Goal: Task Accomplishment & Management: Use online tool/utility

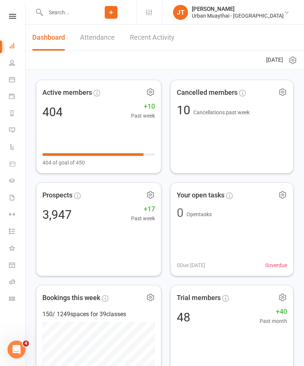
click at [6, 299] on li "Class check-in" at bounding box center [12, 299] width 25 height 17
click at [9, 300] on icon at bounding box center [12, 299] width 6 height 6
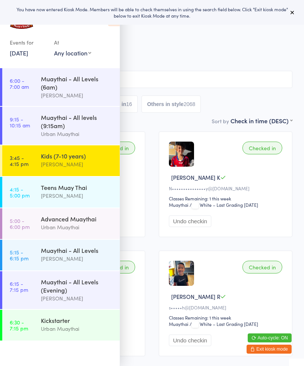
click at [289, 10] on icon at bounding box center [292, 12] width 6 height 6
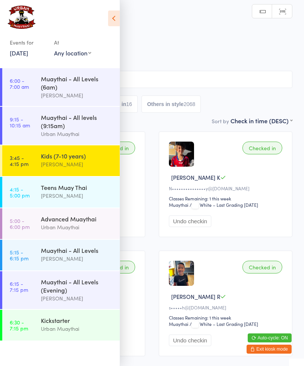
click at [113, 22] on icon at bounding box center [114, 18] width 12 height 16
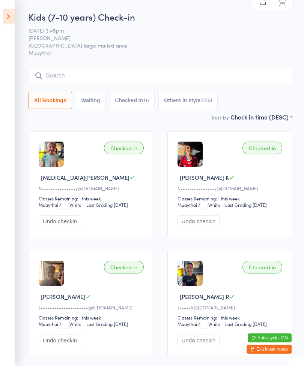
click at [176, 81] on input "search" at bounding box center [159, 75] width 263 height 17
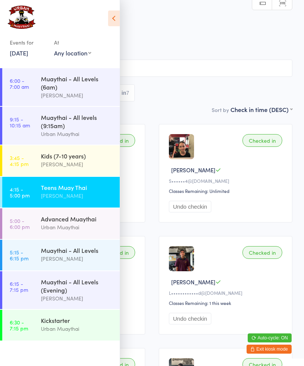
click at [15, 52] on link "[DATE]" at bounding box center [19, 53] width 18 height 8
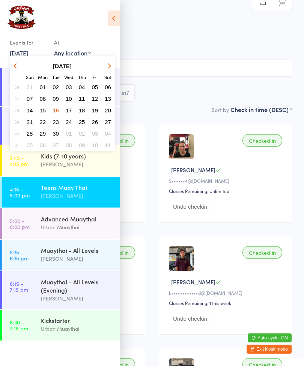
click at [66, 112] on span "17" at bounding box center [69, 110] width 6 height 6
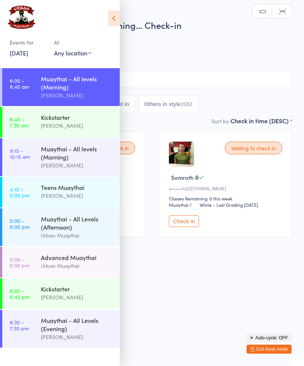
click at [21, 57] on link "[DATE]" at bounding box center [19, 53] width 18 height 8
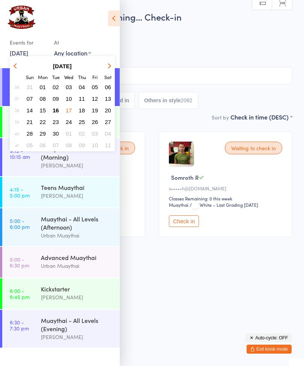
click at [56, 101] on span "09" at bounding box center [55, 99] width 6 height 6
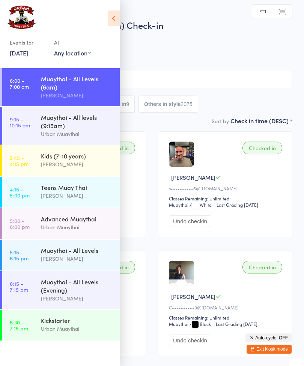
click at [34, 159] on link "3:45 - 4:15 pm Kids (7-10 years) [PERSON_NAME]" at bounding box center [60, 160] width 117 height 31
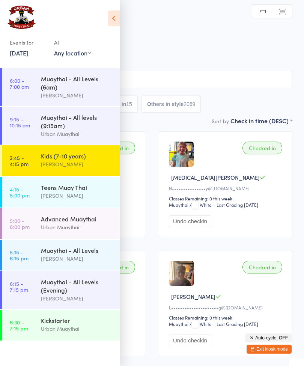
click at [114, 16] on icon at bounding box center [114, 18] width 12 height 16
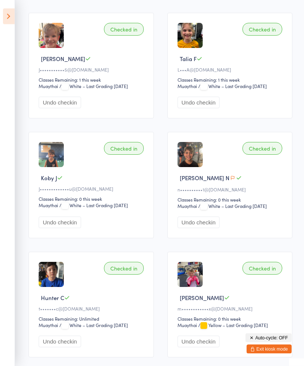
scroll to position [477, 0]
click at [230, 180] on icon "button" at bounding box center [232, 178] width 4 height 4
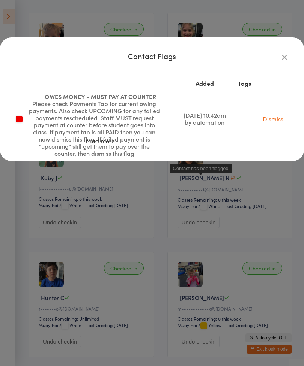
click at [278, 115] on link "Dismiss" at bounding box center [272, 119] width 21 height 8
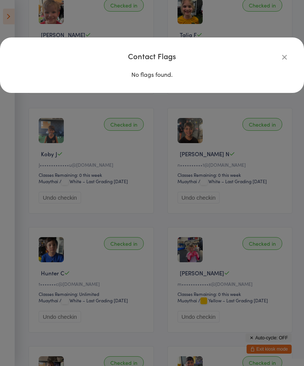
click at [244, 207] on div "Contact Flags No flags found." at bounding box center [152, 183] width 304 height 366
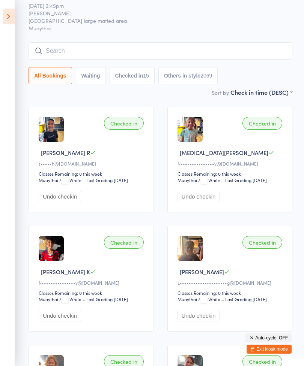
scroll to position [0, 0]
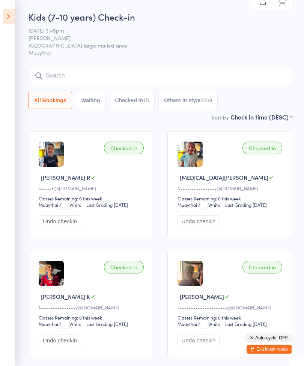
click at [14, 15] on icon at bounding box center [9, 17] width 12 height 16
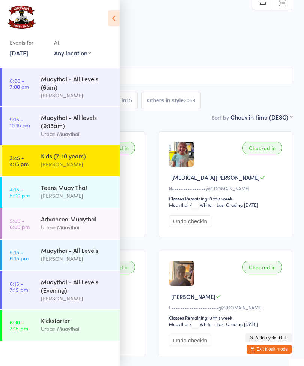
click at [28, 54] on link "[DATE]" at bounding box center [19, 53] width 18 height 8
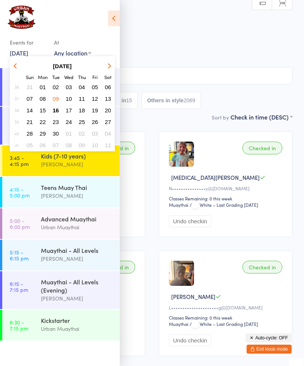
click at [81, 100] on span "11" at bounding box center [82, 99] width 6 height 6
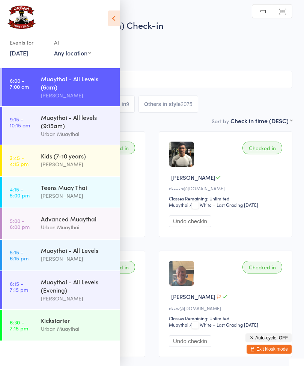
click at [86, 160] on div "Kids (7-10 years)" at bounding box center [77, 156] width 72 height 8
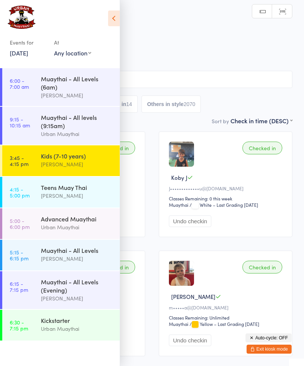
click at [118, 25] on icon at bounding box center [114, 18] width 12 height 16
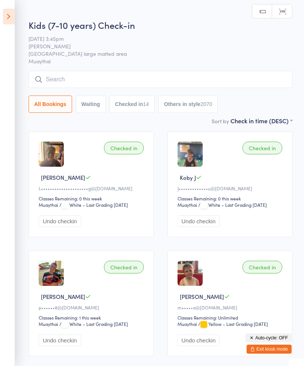
click at [8, 18] on icon at bounding box center [9, 17] width 12 height 16
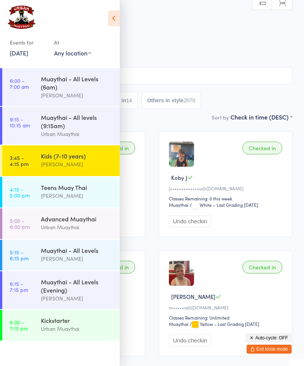
click at [20, 54] on link "[DATE]" at bounding box center [19, 53] width 18 height 8
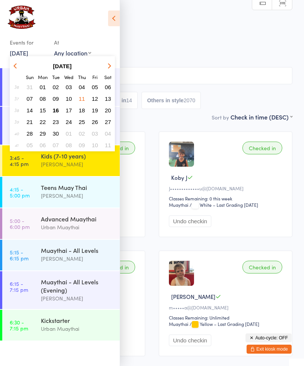
click at [54, 113] on span "16" at bounding box center [55, 110] width 6 height 6
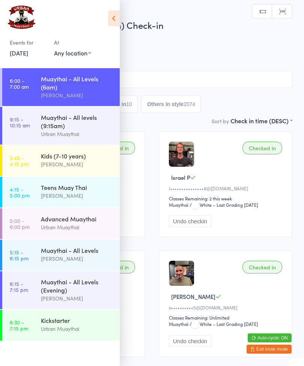
click at [114, 24] on icon at bounding box center [114, 18] width 12 height 16
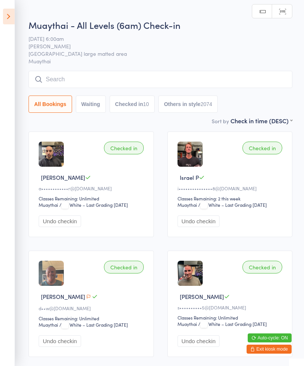
click at [9, 17] on icon at bounding box center [9, 17] width 12 height 16
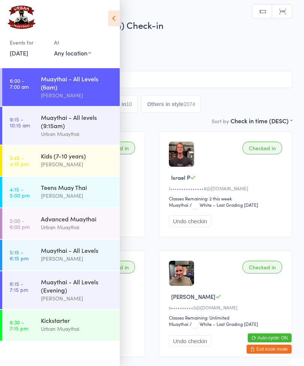
click at [84, 158] on div "Kids (7-10 years)" at bounding box center [77, 156] width 72 height 8
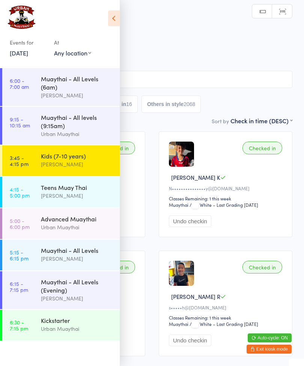
click at [113, 22] on icon at bounding box center [114, 18] width 12 height 16
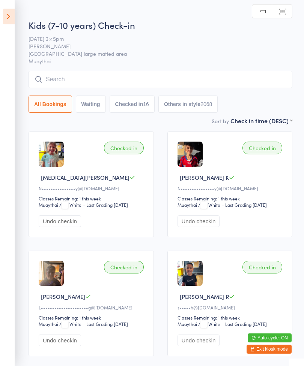
click at [198, 87] on input "search" at bounding box center [159, 79] width 263 height 17
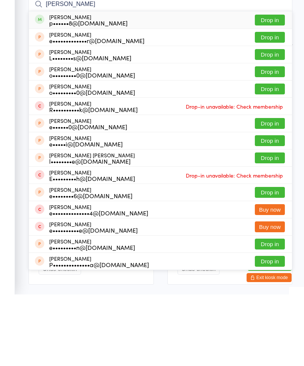
type input "[PERSON_NAME]"
click at [273, 86] on button "Drop in" at bounding box center [269, 91] width 30 height 11
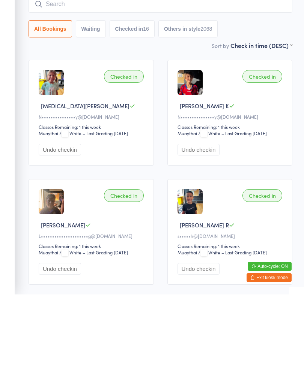
scroll to position [72, 0]
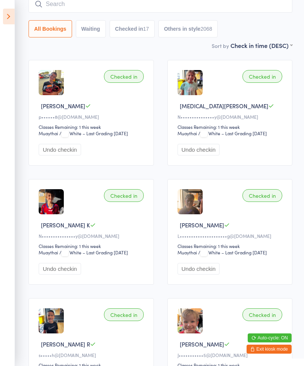
click at [10, 12] on icon at bounding box center [9, 17] width 12 height 16
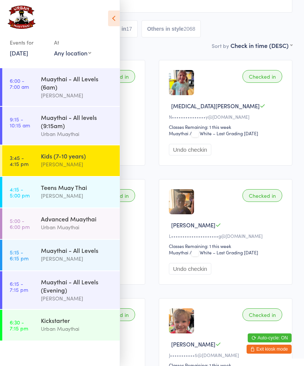
click at [81, 189] on div "Teens Muay Thai" at bounding box center [77, 187] width 72 height 8
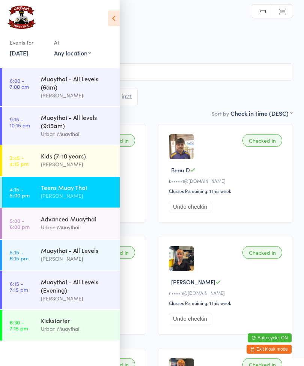
click at [115, 18] on icon at bounding box center [114, 18] width 12 height 16
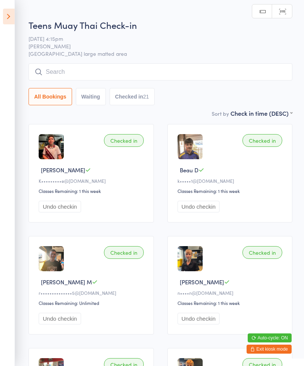
click at [184, 72] on input "search" at bounding box center [159, 71] width 263 height 17
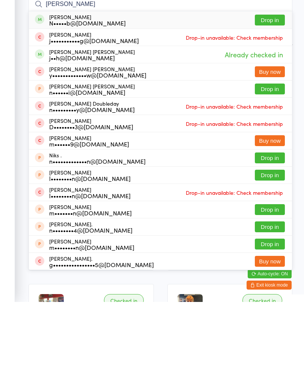
type input "[PERSON_NAME]"
click at [267, 79] on button "Drop in" at bounding box center [269, 84] width 30 height 11
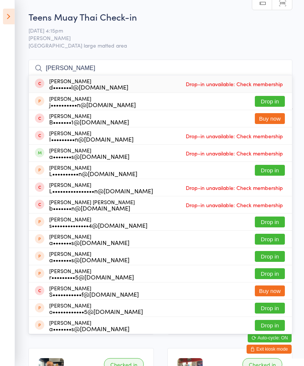
type input "J"
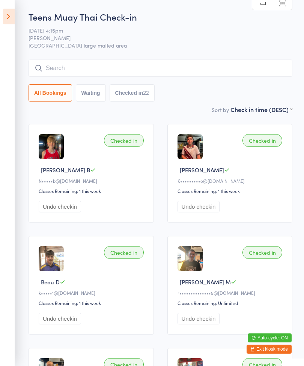
type input "B"
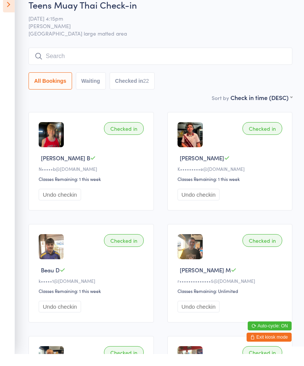
click at [52, 201] on button "Undo checkin" at bounding box center [60, 207] width 42 height 12
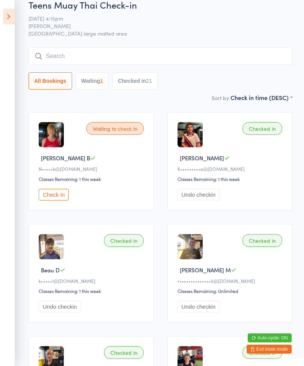
click at [56, 57] on input "search" at bounding box center [159, 56] width 263 height 17
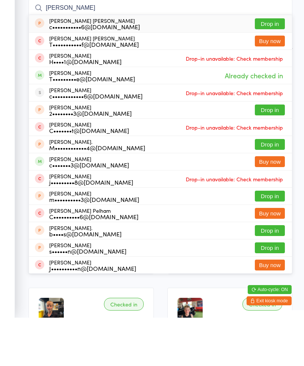
click at [13, 51] on aside "Events for [DATE] D Sep, YYYY [DATE] Sun Mon Tue Wed Thu Fri Sat 36 31 01 02 03…" at bounding box center [7, 183] width 15 height 366
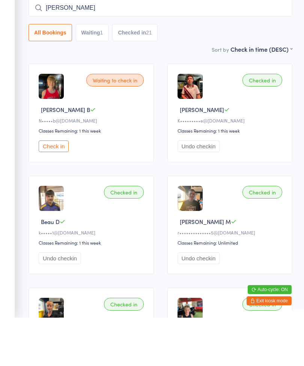
scroll to position [60, 0]
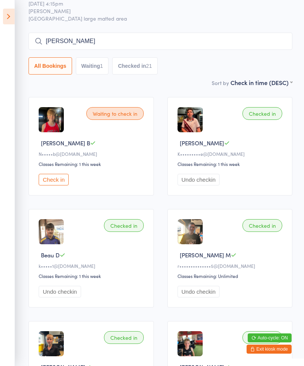
click at [183, 41] on input "[PERSON_NAME]" at bounding box center [159, 41] width 263 height 17
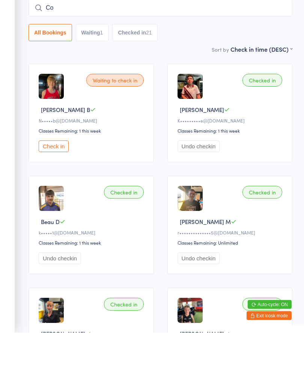
type input "C"
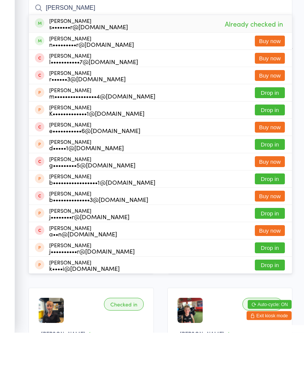
type input "[PERSON_NAME]"
click at [4, 186] on aside "Events for [DATE] D Sep, YYYY [DATE] Sun Mon Tue Wed Thu Fri Sat 36 31 01 02 03…" at bounding box center [7, 183] width 15 height 366
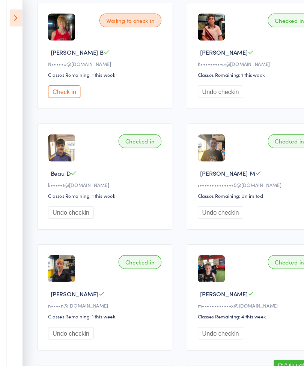
scroll to position [0, 0]
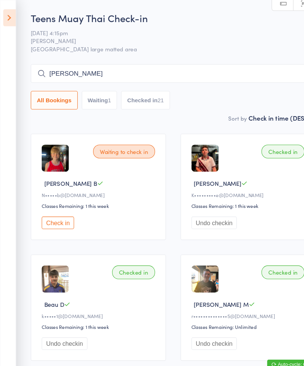
click at [76, 65] on input "[PERSON_NAME]" at bounding box center [159, 68] width 263 height 17
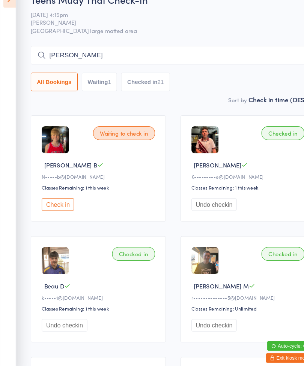
click at [58, 60] on input "[PERSON_NAME]" at bounding box center [159, 68] width 263 height 17
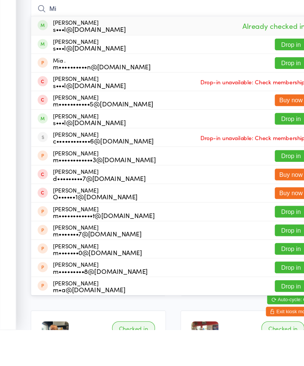
type input "M"
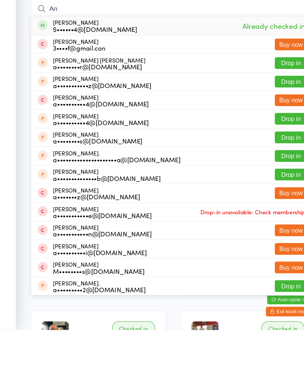
type input "A"
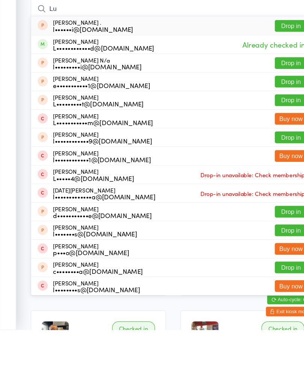
type input "L"
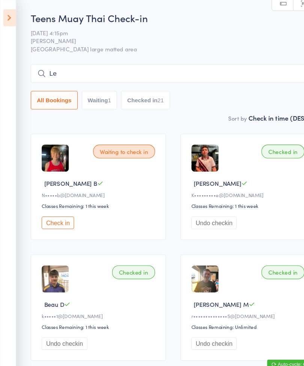
type input "L"
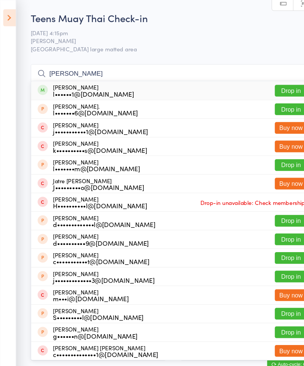
type input "[PERSON_NAME]"
click at [266, 85] on button "Drop in" at bounding box center [269, 84] width 30 height 11
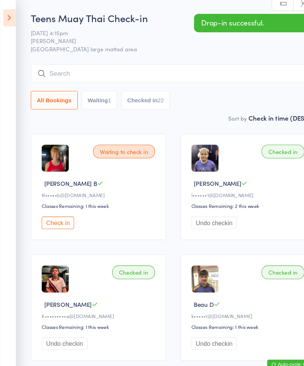
click at [189, 71] on input "search" at bounding box center [159, 68] width 263 height 17
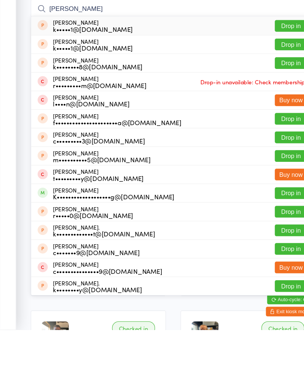
type input "[PERSON_NAME]"
click at [270, 234] on button "Drop in" at bounding box center [269, 239] width 30 height 11
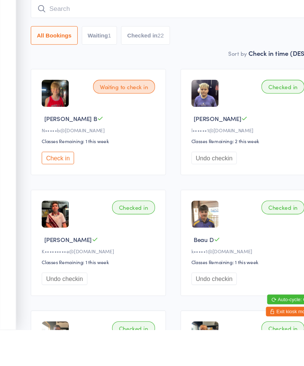
scroll to position [56, 0]
